Goal: Use online tool/utility: Utilize a website feature to perform a specific function

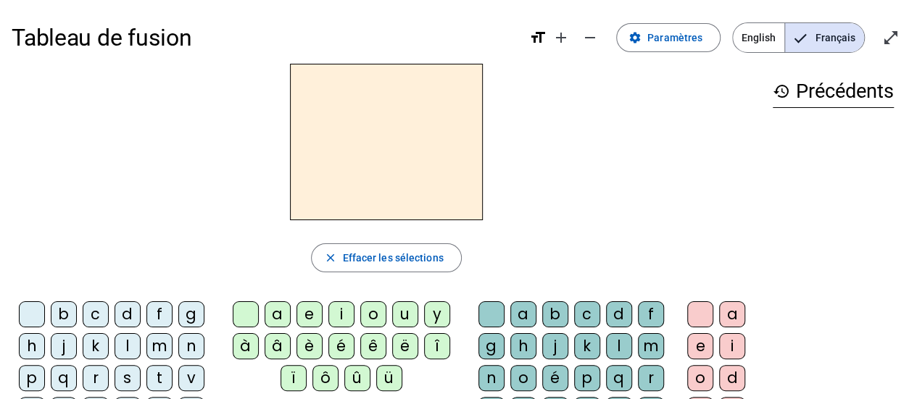
click at [159, 313] on div "f" at bounding box center [159, 314] width 26 height 26
click at [343, 312] on div "i" at bounding box center [341, 314] width 26 height 26
click at [483, 379] on div "n" at bounding box center [491, 378] width 26 height 26
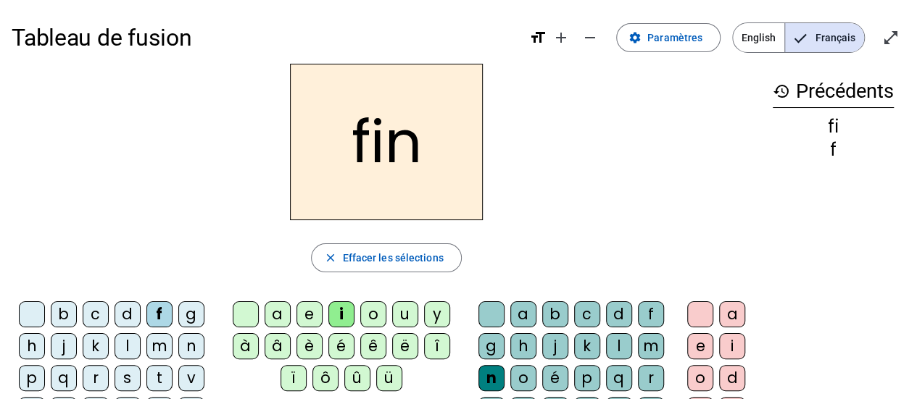
click at [699, 352] on div "e" at bounding box center [700, 346] width 26 height 26
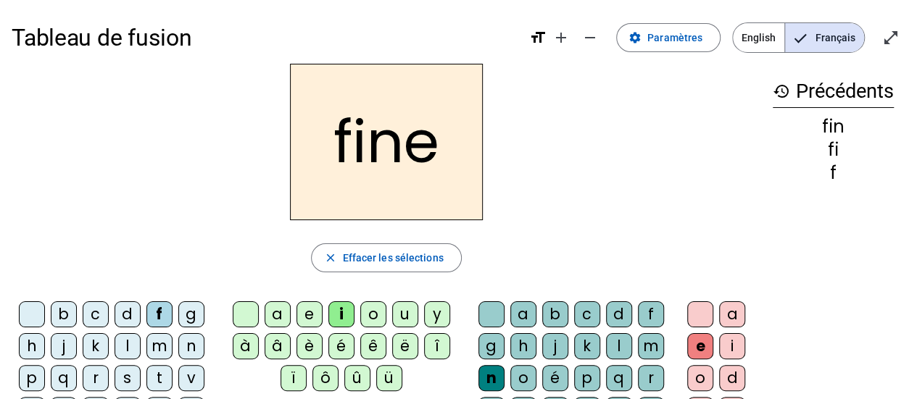
click at [159, 347] on div "m" at bounding box center [159, 346] width 26 height 26
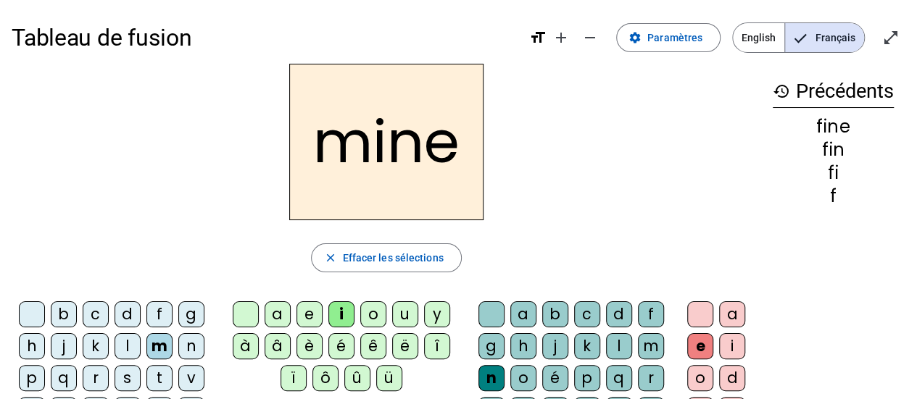
click at [100, 375] on div "r" at bounding box center [96, 378] width 26 height 26
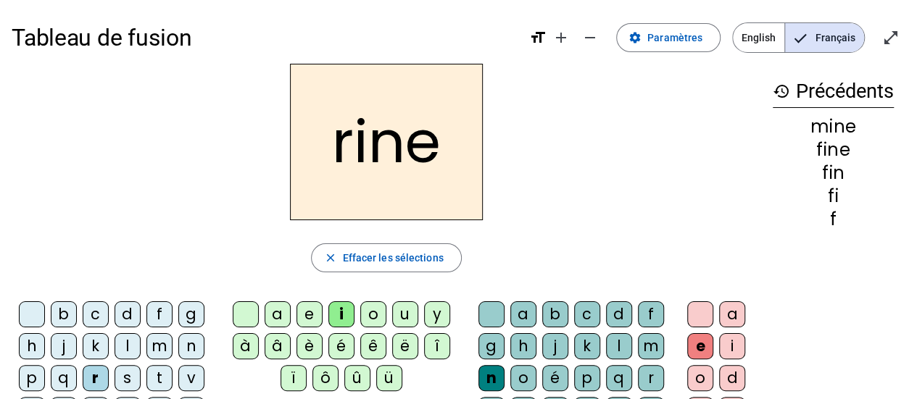
click at [646, 347] on div "m" at bounding box center [651, 346] width 26 height 26
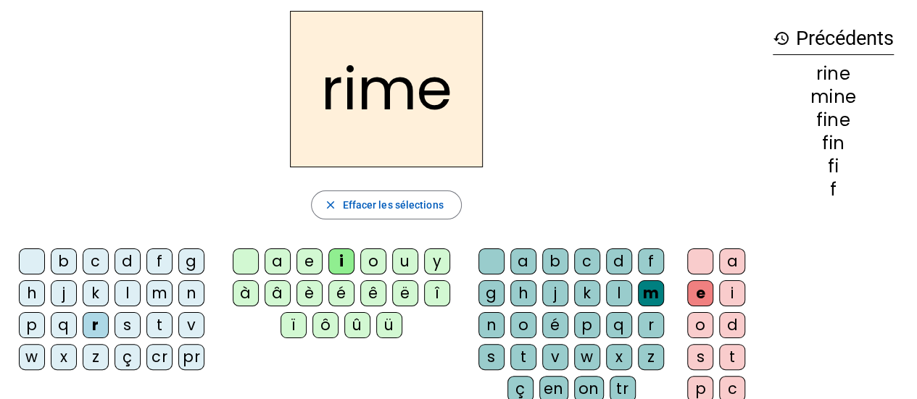
scroll to position [52, 0]
click at [554, 354] on div "v" at bounding box center [555, 358] width 26 height 26
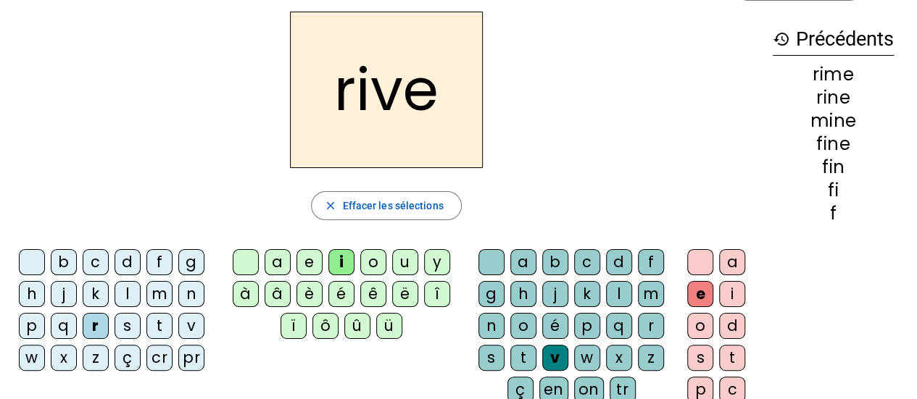
click at [280, 257] on div "a" at bounding box center [277, 262] width 26 height 26
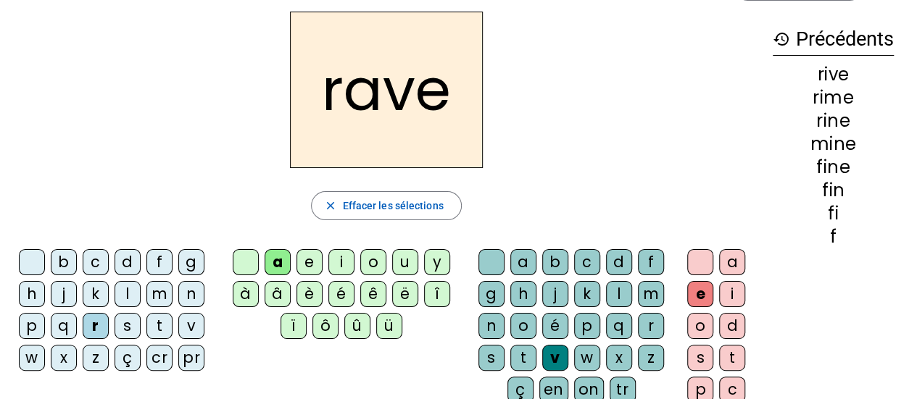
click at [59, 254] on div "b" at bounding box center [64, 262] width 26 height 26
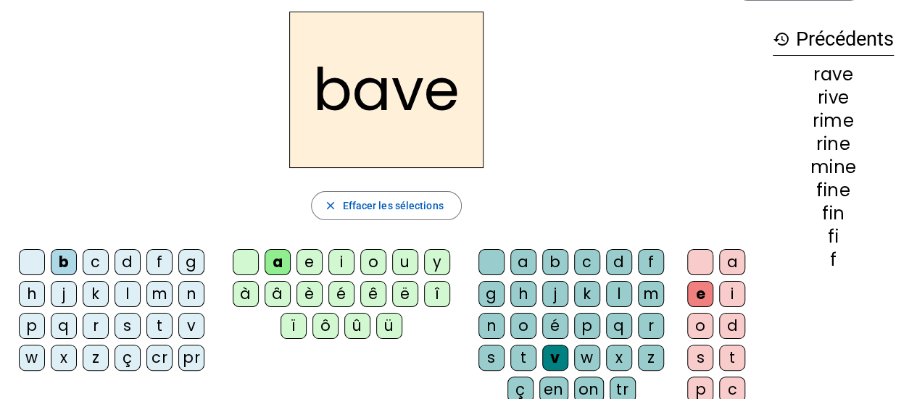
click at [186, 258] on div "g" at bounding box center [191, 262] width 26 height 26
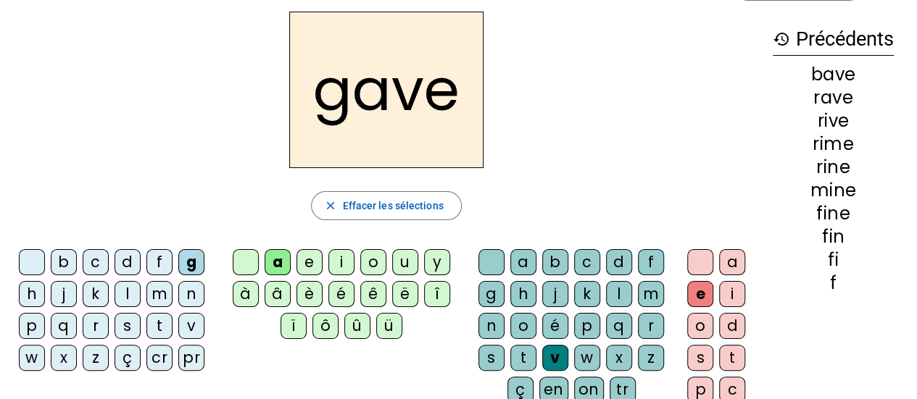
click at [94, 259] on div "c" at bounding box center [96, 262] width 26 height 26
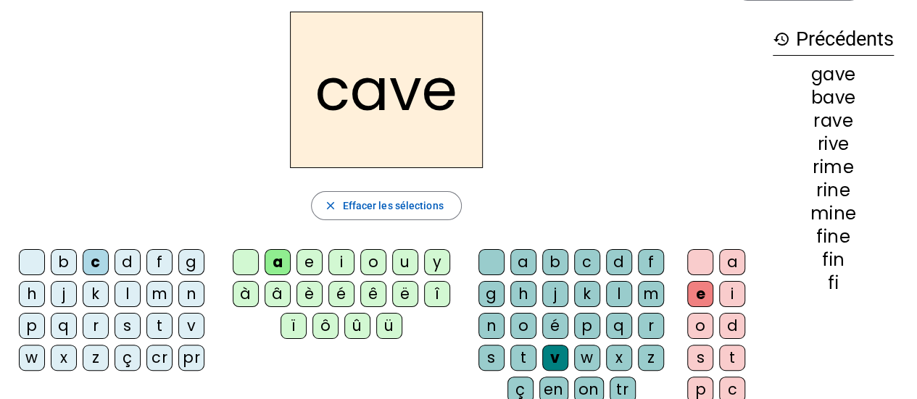
click at [587, 325] on div "p" at bounding box center [587, 326] width 26 height 26
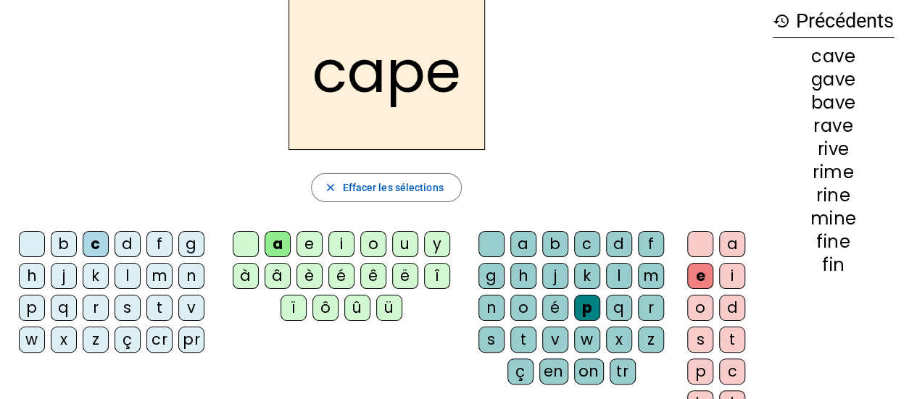
scroll to position [74, 0]
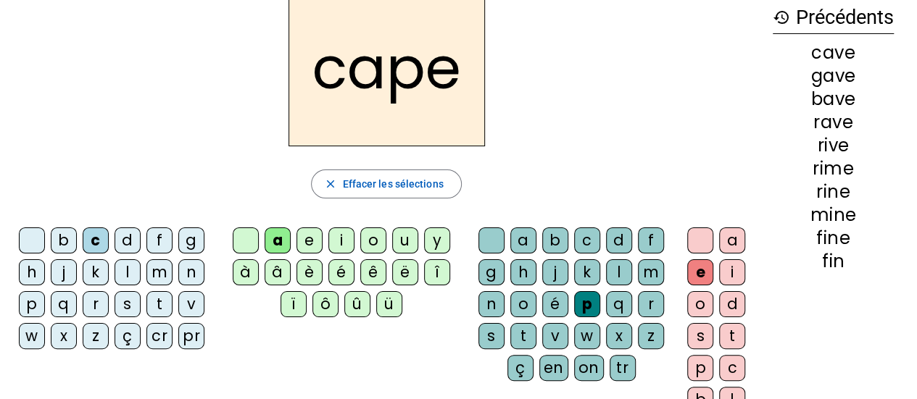
click at [496, 269] on div "g" at bounding box center [491, 272] width 26 height 26
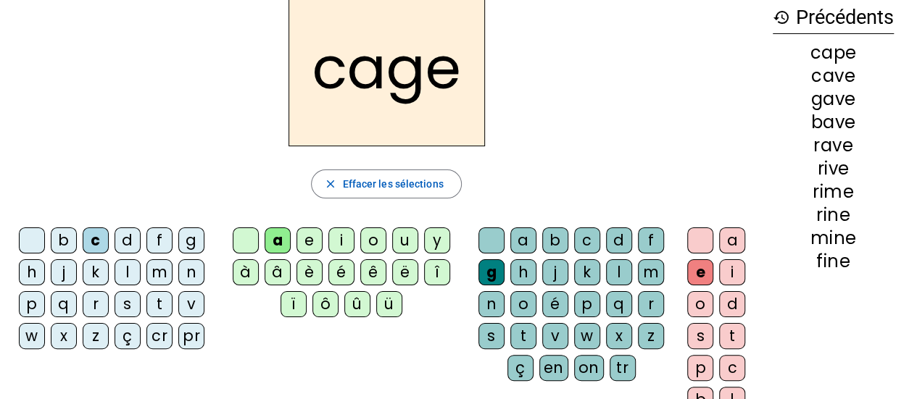
click at [184, 269] on div "n" at bounding box center [191, 272] width 26 height 26
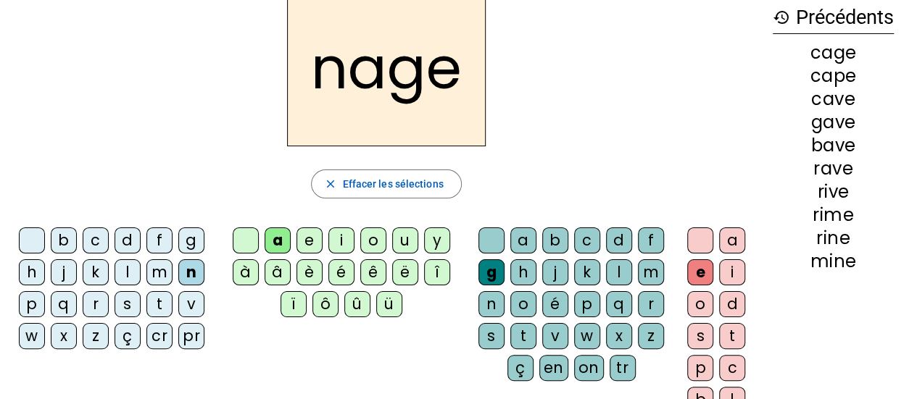
click at [30, 305] on div "p" at bounding box center [32, 304] width 26 height 26
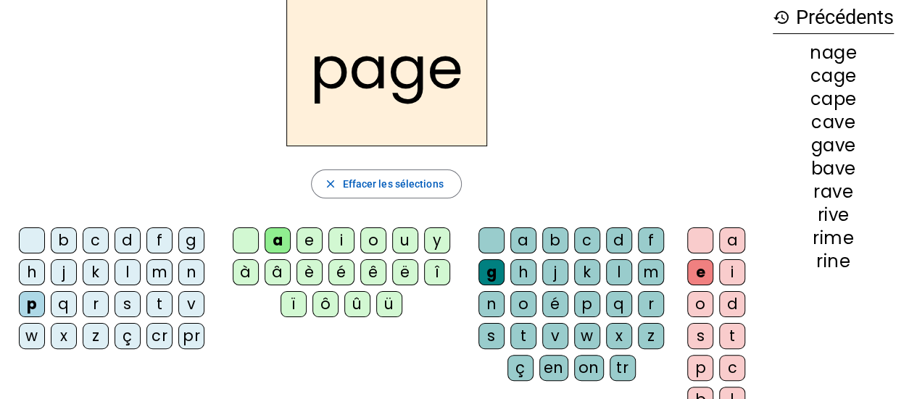
click at [130, 307] on div "s" at bounding box center [127, 304] width 26 height 26
